Goal: Navigation & Orientation: Find specific page/section

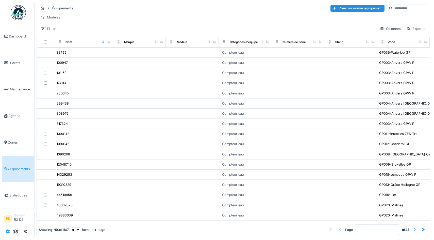
click at [8, 232] on icon at bounding box center [8, 232] width 4 height 4
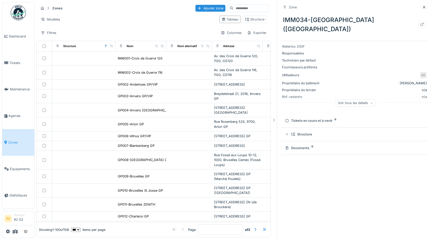
scroll to position [1096, 0]
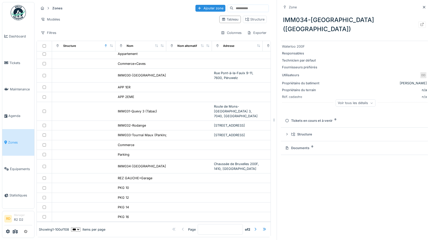
click at [157, 33] on div "Filtres Colonnes Exporter" at bounding box center [154, 32] width 230 height 7
click at [424, 8] on icon at bounding box center [424, 7] width 3 height 3
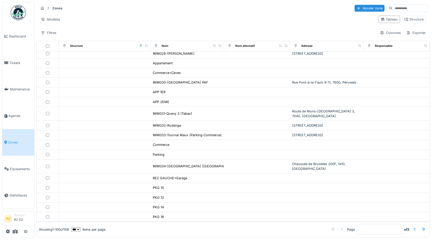
scroll to position [881, 0]
click at [393, 34] on div "Colonnes" at bounding box center [389, 32] width 25 height 7
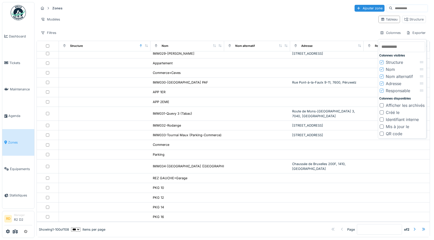
click at [393, 63] on div "Structure" at bounding box center [394, 62] width 17 height 6
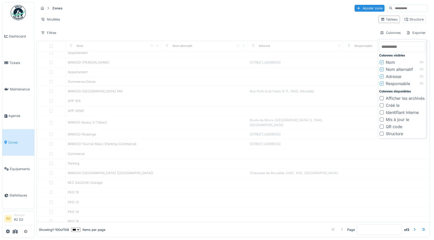
click at [394, 69] on div "Nom alternatif" at bounding box center [399, 69] width 27 height 6
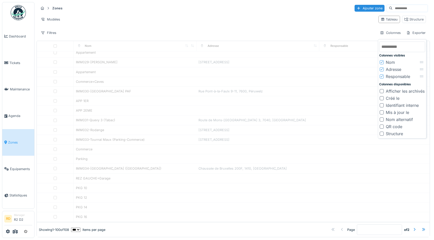
scroll to position [798, 0]
click at [395, 78] on div "Responsable" at bounding box center [398, 77] width 24 height 6
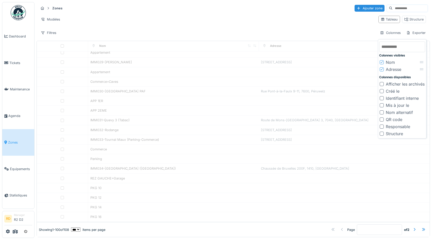
click at [331, 22] on div "Modèles" at bounding box center [207, 19] width 336 height 7
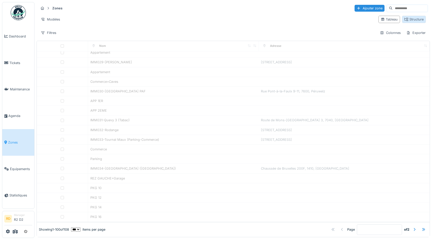
click at [412, 18] on div "Structure" at bounding box center [413, 19] width 19 height 5
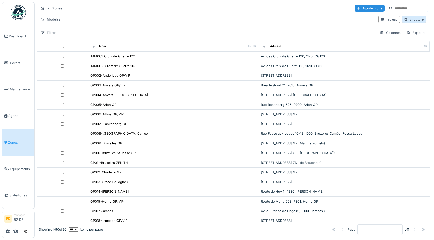
click at [415, 19] on div "Structure" at bounding box center [413, 19] width 19 height 5
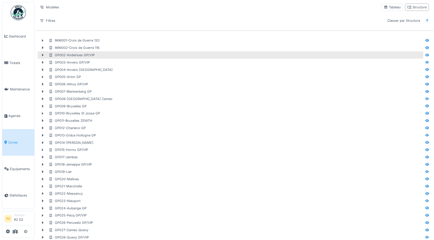
scroll to position [9, 0]
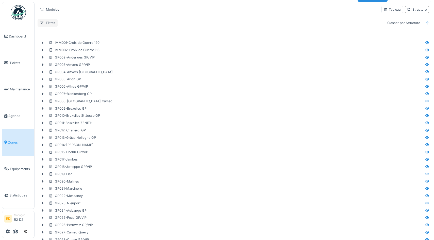
click at [45, 21] on div "Filtres" at bounding box center [48, 22] width 20 height 7
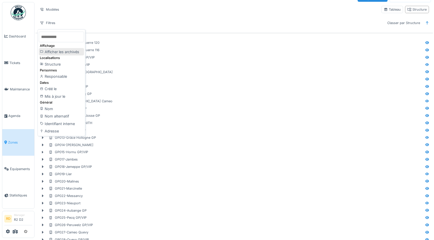
click at [60, 53] on div "Afficher les archivés" at bounding box center [61, 52] width 45 height 8
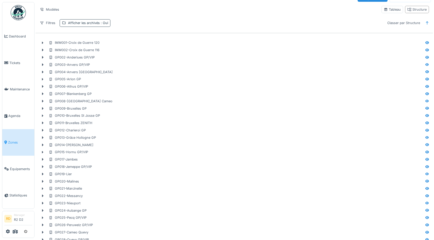
click at [96, 23] on div "Afficher les archivés : Oui" at bounding box center [88, 23] width 40 height 5
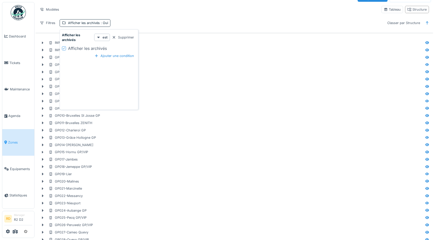
click at [93, 48] on div "Afficher les archivés" at bounding box center [87, 48] width 39 height 6
click at [126, 37] on div "Supprimer" at bounding box center [123, 37] width 26 height 7
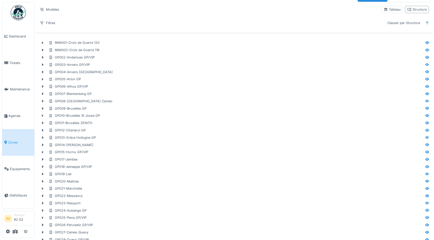
click at [126, 24] on div "Filtres Classer par Structure" at bounding box center [234, 22] width 393 height 7
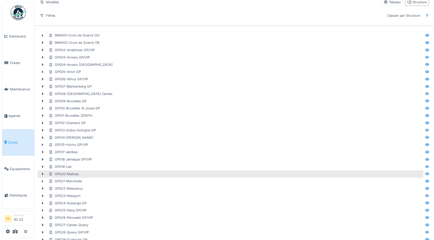
scroll to position [0, 0]
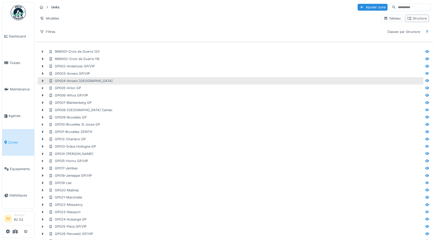
click at [79, 82] on div "GP004-Anvers [GEOGRAPHIC_DATA]" at bounding box center [81, 81] width 64 height 5
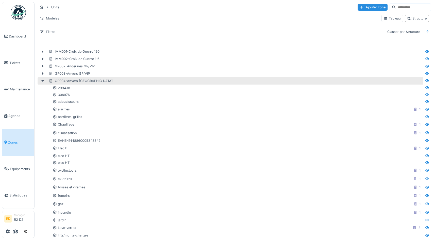
click at [82, 81] on div "GP004-Anvers RENO" at bounding box center [81, 81] width 64 height 5
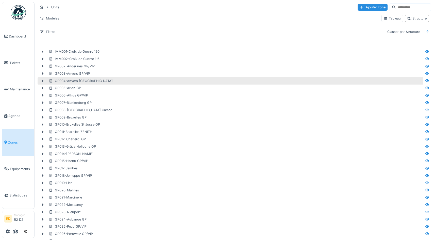
click at [82, 81] on div "GP004-Anvers RENO" at bounding box center [81, 81] width 64 height 5
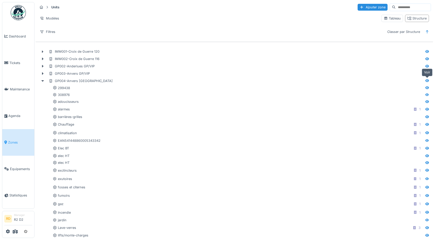
click at [427, 79] on icon at bounding box center [427, 80] width 4 height 3
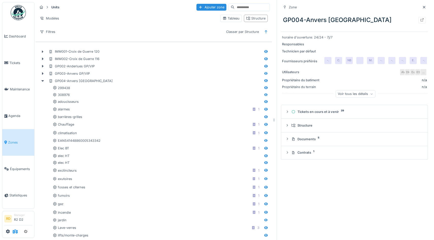
click at [14, 232] on icon at bounding box center [15, 232] width 5 height 4
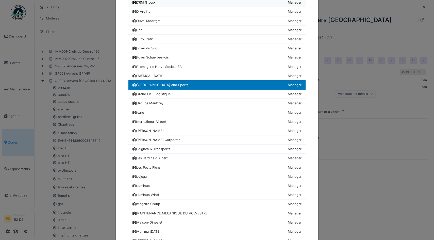
scroll to position [257, 0]
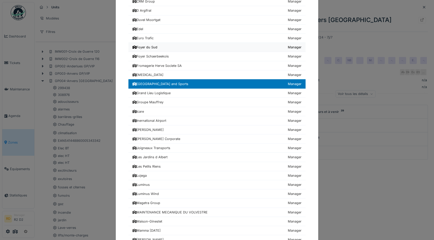
click at [151, 46] on div "Foyer du Sud" at bounding box center [144, 47] width 25 height 5
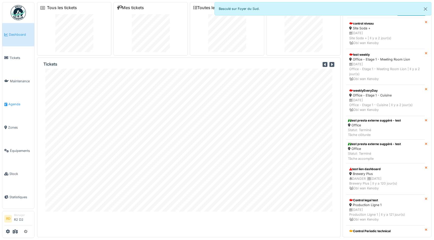
click at [13, 106] on span "Agenda" at bounding box center [20, 104] width 24 height 5
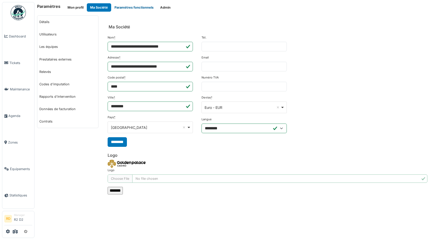
click at [135, 7] on button "Paramètres fonctionnels" at bounding box center [134, 7] width 46 height 8
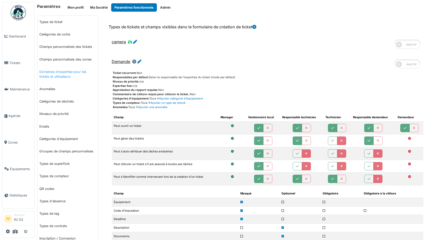
click at [58, 77] on link "Domaines d'expertise pour les tickets et utilisateurs" at bounding box center [67, 74] width 61 height 17
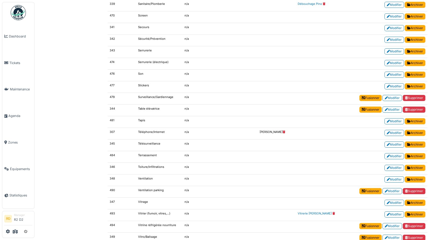
scroll to position [1137, 0]
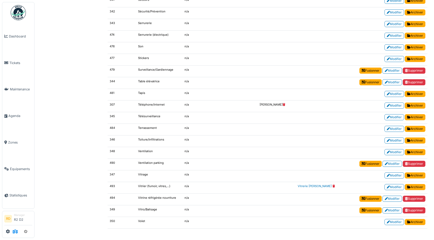
click at [14, 232] on icon at bounding box center [15, 232] width 5 height 4
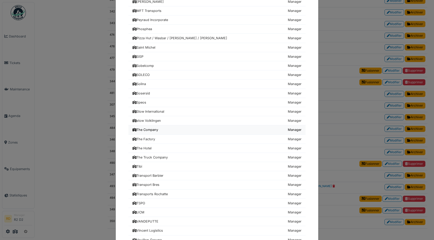
scroll to position [529, 0]
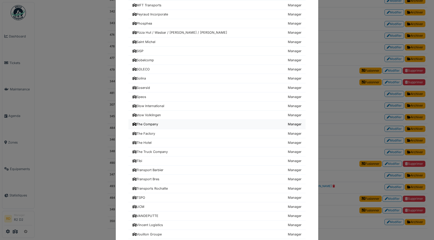
click at [149, 125] on div "The Company" at bounding box center [145, 124] width 26 height 5
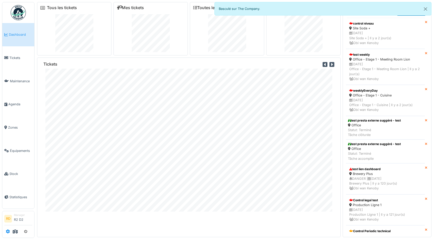
click at [7, 232] on icon at bounding box center [8, 232] width 4 height 4
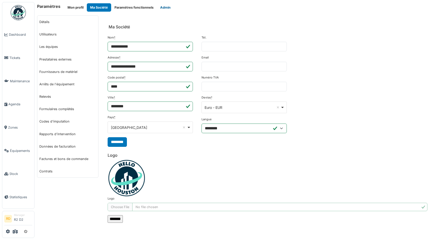
click at [167, 8] on button "Admin" at bounding box center [165, 7] width 17 height 8
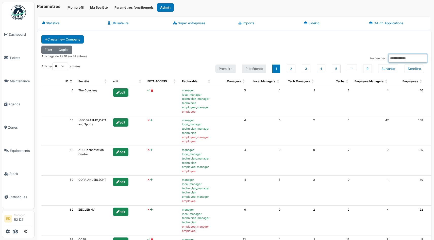
click at [397, 58] on input "Rechercher :" at bounding box center [407, 58] width 39 height 8
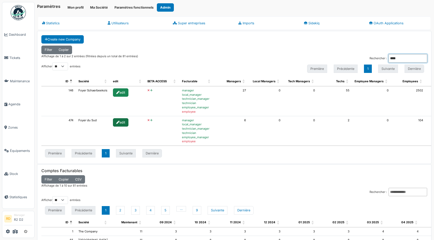
type input "****"
click at [116, 124] on icon at bounding box center [117, 122] width 3 height 3
click at [119, 122] on div "edit" at bounding box center [120, 122] width 15 height 8
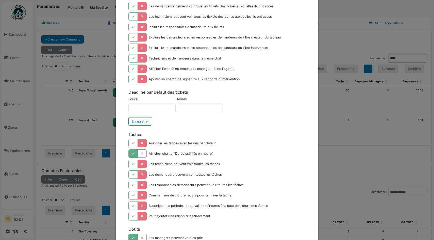
scroll to position [313, 0]
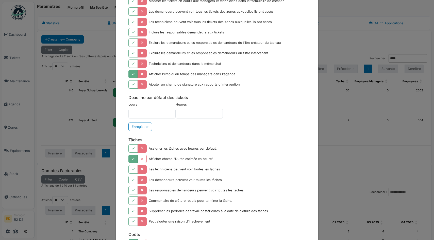
click at [132, 73] on icon "button" at bounding box center [133, 74] width 3 height 3
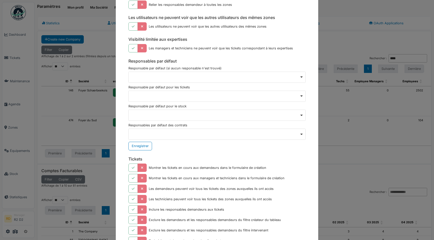
scroll to position [0, 0]
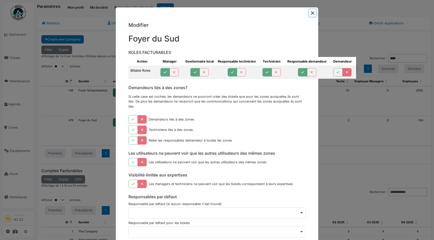
click at [313, 11] on button "Close" at bounding box center [312, 12] width 7 height 7
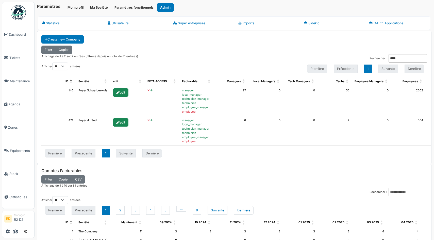
click at [150, 120] on icon at bounding box center [151, 120] width 2 height 3
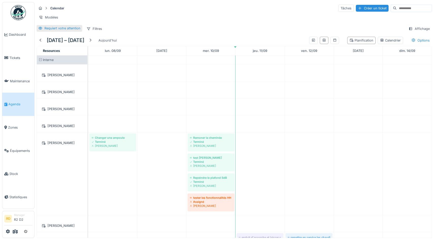
click at [70, 28] on div "Requiert votre attention" at bounding box center [62, 28] width 36 height 5
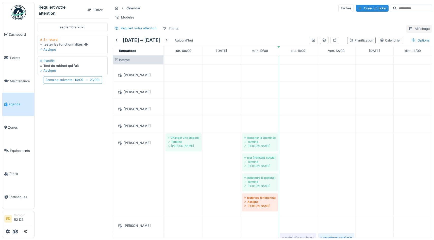
click at [421, 31] on div "Affichage" at bounding box center [419, 28] width 26 height 7
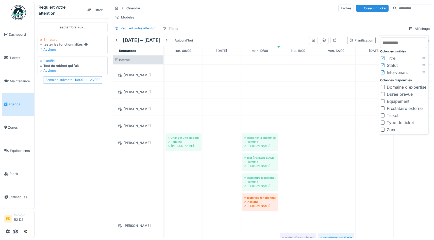
click at [394, 116] on div "Ticket" at bounding box center [393, 116] width 12 height 6
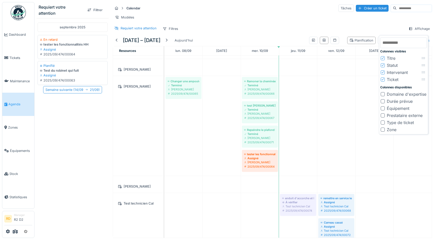
scroll to position [62, 0]
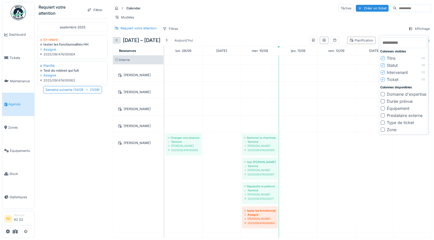
click at [118, 41] on div at bounding box center [117, 40] width 4 height 5
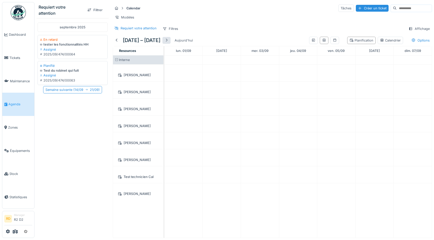
click at [168, 42] on div at bounding box center [166, 40] width 4 height 5
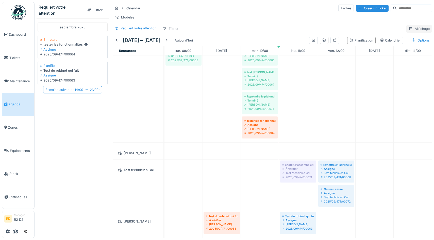
click at [414, 28] on div "Affichage" at bounding box center [419, 28] width 26 height 7
click at [358, 22] on div "Calendar Tâches Créer un ticket Modèles Requiert votre attention Filtres Affich…" at bounding box center [272, 18] width 323 height 33
click at [419, 39] on div "Options" at bounding box center [420, 40] width 23 height 7
click at [387, 67] on div "Afficher les tickets récurrents" at bounding box center [401, 67] width 56 height 6
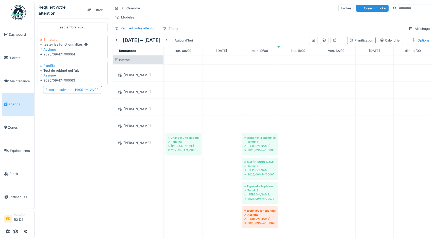
click at [274, 21] on div "Modèles" at bounding box center [272, 17] width 319 height 7
click at [100, 129] on div "septembre 2025 En retard tester les fonctionnalités HH Assigné 2025/09/474/0006…" at bounding box center [73, 127] width 72 height 218
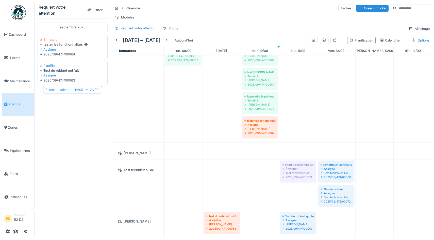
click at [64, 91] on div "Semaine suivante ( 14/09 21/09 )" at bounding box center [72, 89] width 59 height 7
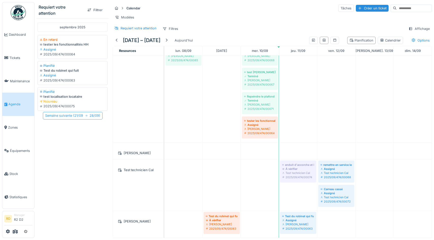
click at [67, 117] on div "Semaine suivante ( 21/09 28/09 )" at bounding box center [73, 115] width 60 height 7
click at [67, 117] on div "Semaine suivante ( 28/09 05/10 )" at bounding box center [73, 115] width 60 height 7
click at [67, 117] on div "Semaine suivante ( 05/10 12/10 )" at bounding box center [73, 115] width 58 height 7
click at [67, 117] on div "Semaine suivante ( 12/10 19/10 )" at bounding box center [72, 115] width 57 height 7
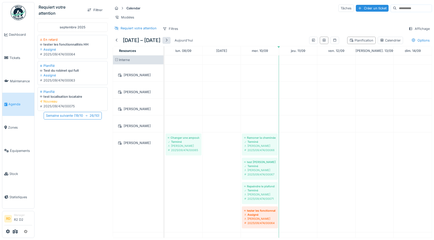
click at [168, 41] on div at bounding box center [166, 40] width 4 height 5
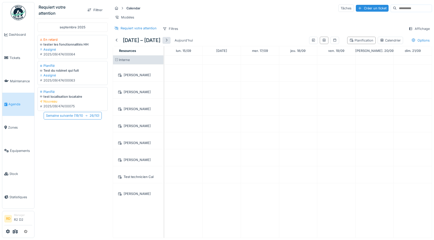
click at [168, 39] on div at bounding box center [166, 40] width 4 height 5
click at [168, 40] on div at bounding box center [166, 40] width 4 height 5
click at [168, 42] on div at bounding box center [166, 40] width 4 height 5
click at [118, 40] on div at bounding box center [117, 40] width 4 height 5
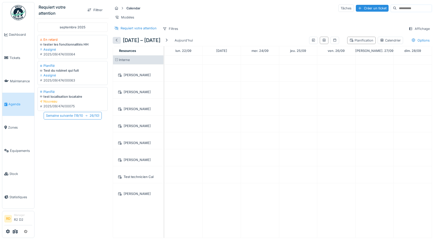
click at [118, 40] on div at bounding box center [117, 40] width 4 height 5
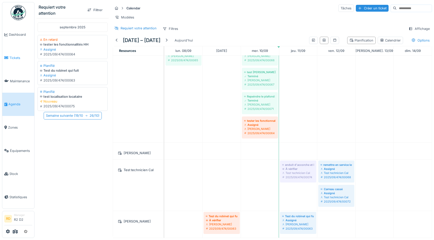
click at [9, 65] on link "Tickets" at bounding box center [18, 57] width 32 height 23
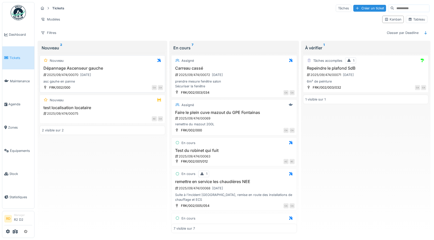
click at [135, 70] on h3 "Dépannage Ascenseur gauche" at bounding box center [102, 68] width 121 height 5
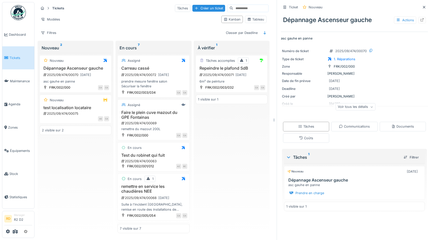
click at [363, 108] on div "Voir tous les détails" at bounding box center [355, 106] width 40 height 7
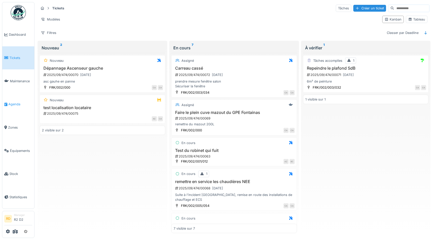
click at [16, 102] on link "Agenda" at bounding box center [18, 104] width 32 height 23
click at [17, 106] on span "Agenda" at bounding box center [20, 104] width 24 height 5
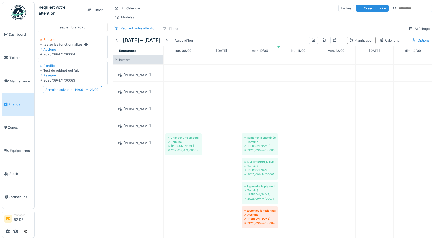
click at [86, 161] on div "[DATE] En retard tester les fonctionnalités HH Assigné 2025/09/474/00064 Planif…" at bounding box center [73, 127] width 72 height 218
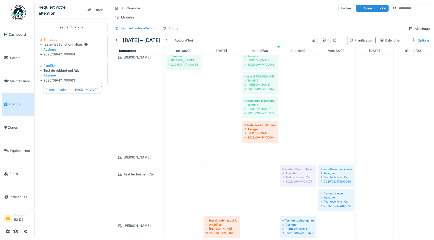
scroll to position [90, 0]
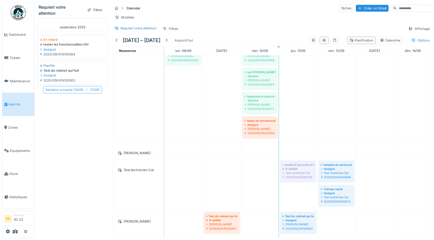
click at [83, 90] on div "Semaine suivante ( 14/09 21/09 )" at bounding box center [72, 89] width 59 height 7
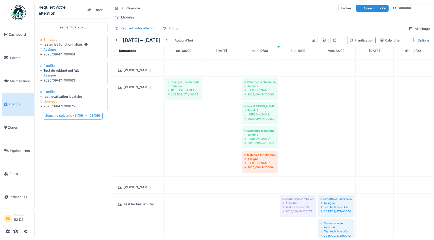
scroll to position [50, 0]
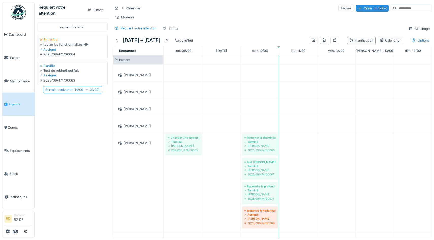
click at [72, 92] on div "Semaine suivante ( 14/09 21/09 )" at bounding box center [72, 89] width 59 height 7
